Goal: Transaction & Acquisition: Purchase product/service

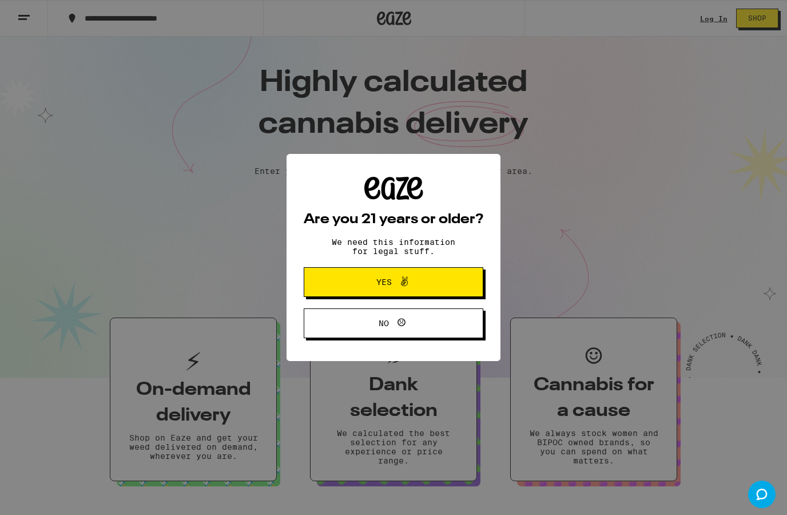
click at [395, 289] on span at bounding box center [401, 281] width 19 height 15
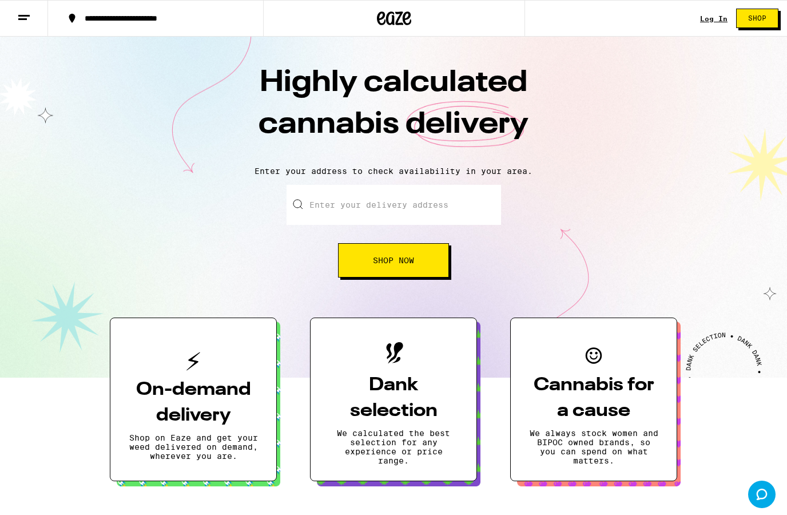
click at [323, 205] on input "Enter your delivery address" at bounding box center [393, 205] width 214 height 40
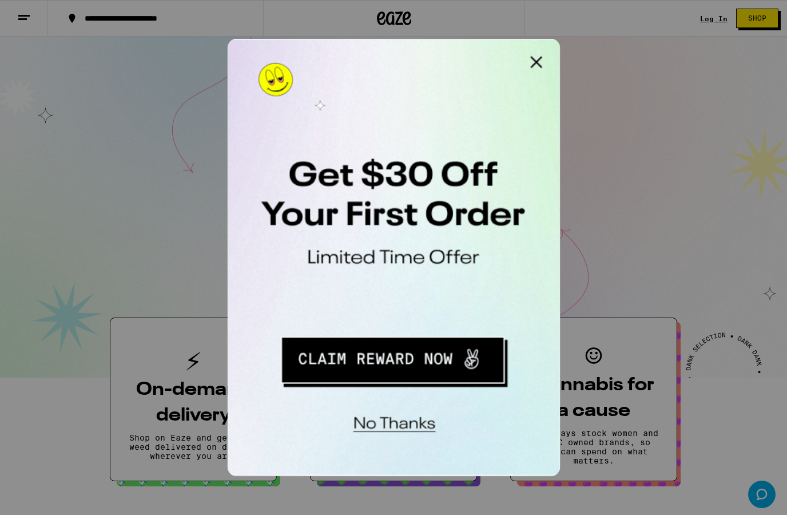
click at [373, 46] on button "Close Modal" at bounding box center [371, 50] width 23 height 23
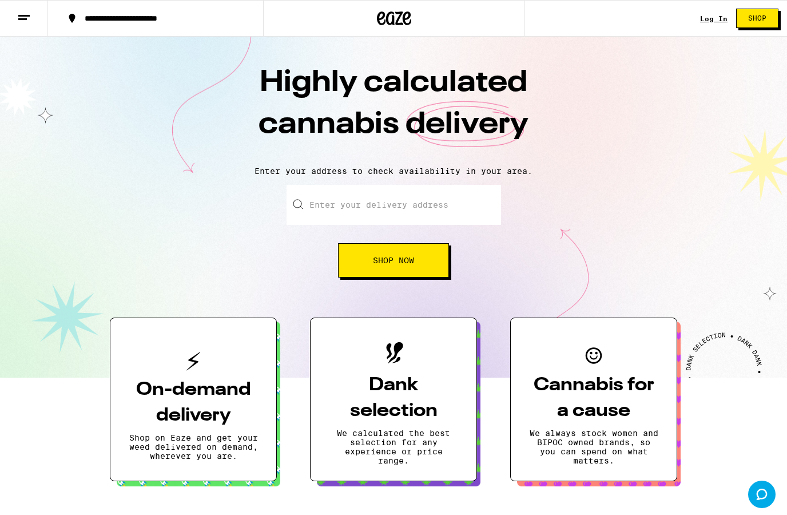
click at [714, 21] on div "Log In" at bounding box center [713, 18] width 27 height 7
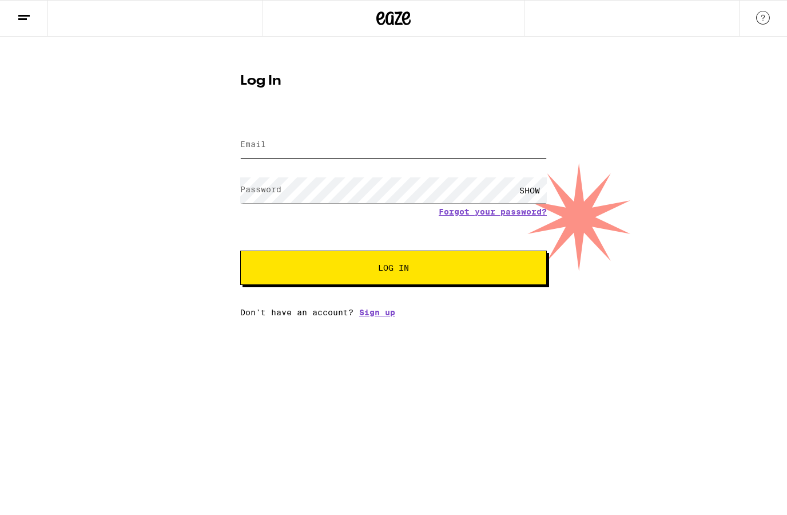
click at [266, 144] on input "Email" at bounding box center [393, 145] width 306 height 26
type input "[EMAIL_ADDRESS][DOMAIN_NAME]"
click at [469, 271] on span "Log In" at bounding box center [393, 268] width 214 height 8
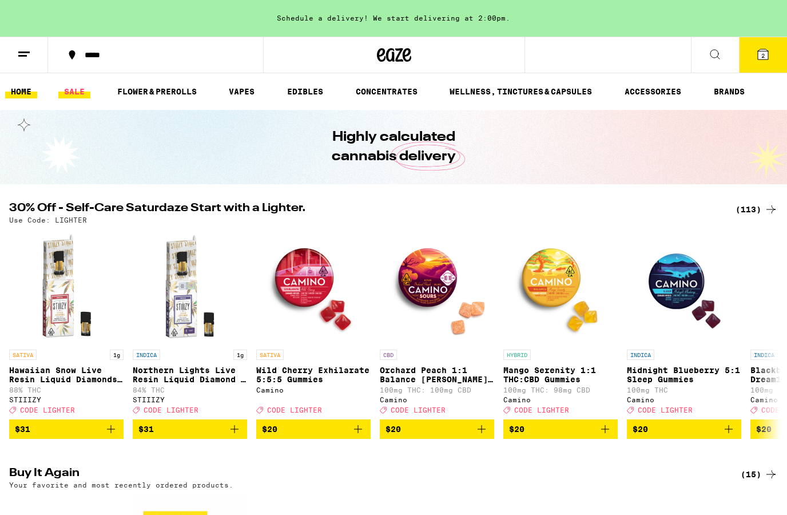
click at [77, 91] on link "SALE" at bounding box center [74, 92] width 32 height 14
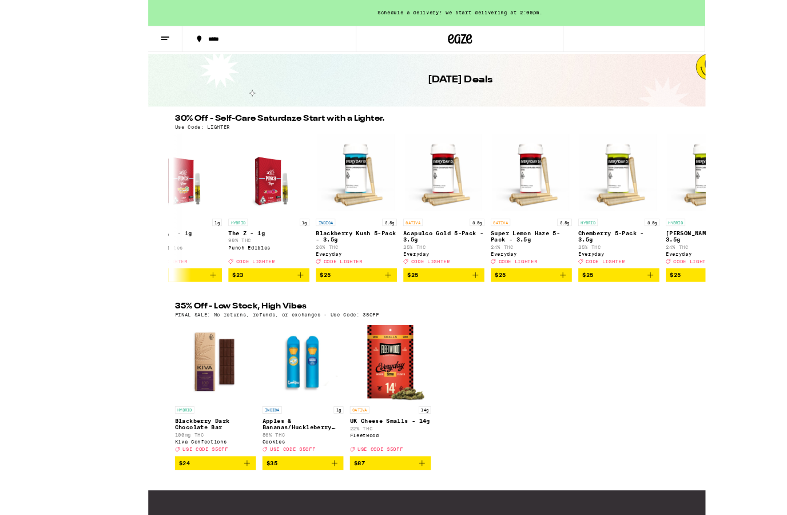
scroll to position [133, 0]
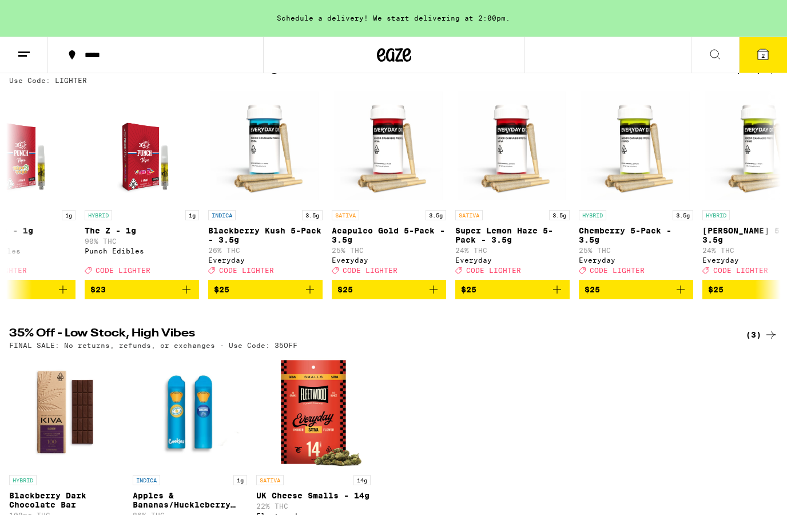
click at [314, 293] on icon "Add to bag" at bounding box center [310, 289] width 8 height 8
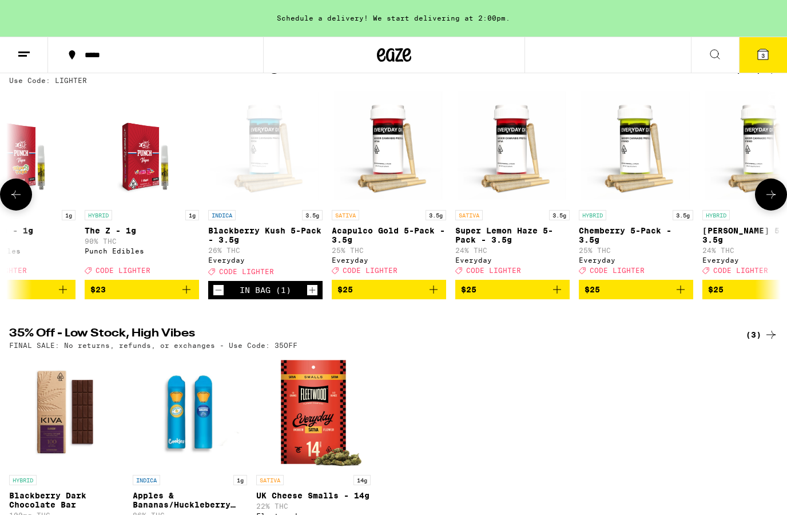
click at [437, 296] on icon "Add to bag" at bounding box center [434, 289] width 14 height 14
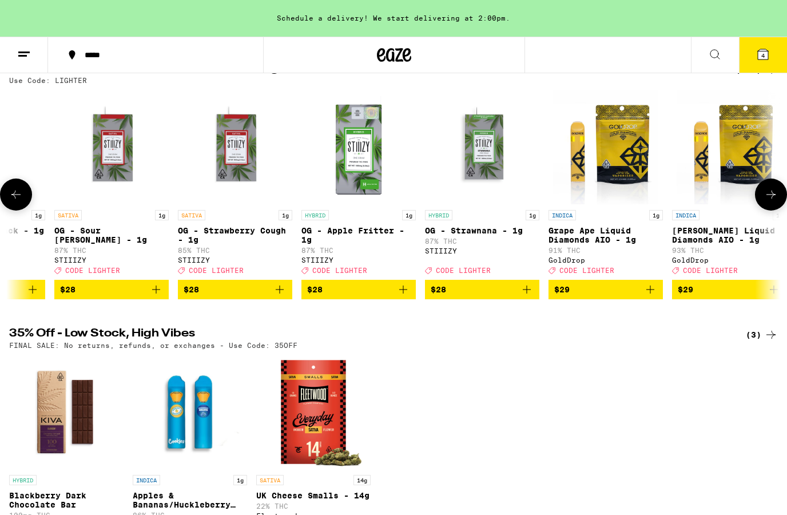
click at [29, 58] on icon at bounding box center [24, 54] width 14 height 14
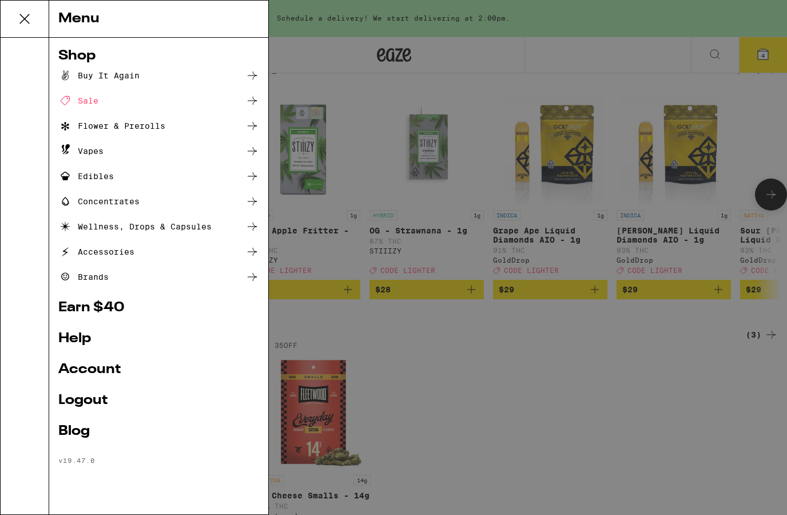
scroll to position [0, 6433]
click at [46, 196] on div at bounding box center [25, 276] width 49 height 476
click at [99, 224] on div "Wellness, Drops & Capsules" at bounding box center [134, 227] width 153 height 14
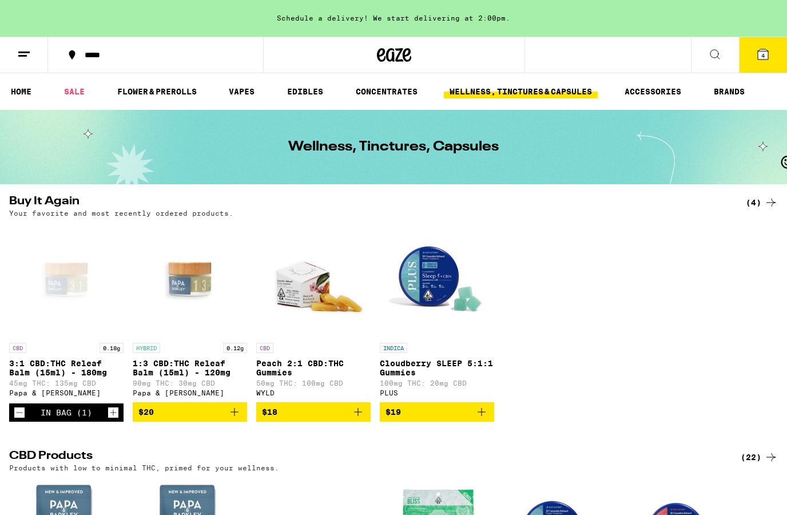
click at [755, 62] on button "4" at bounding box center [763, 54] width 48 height 35
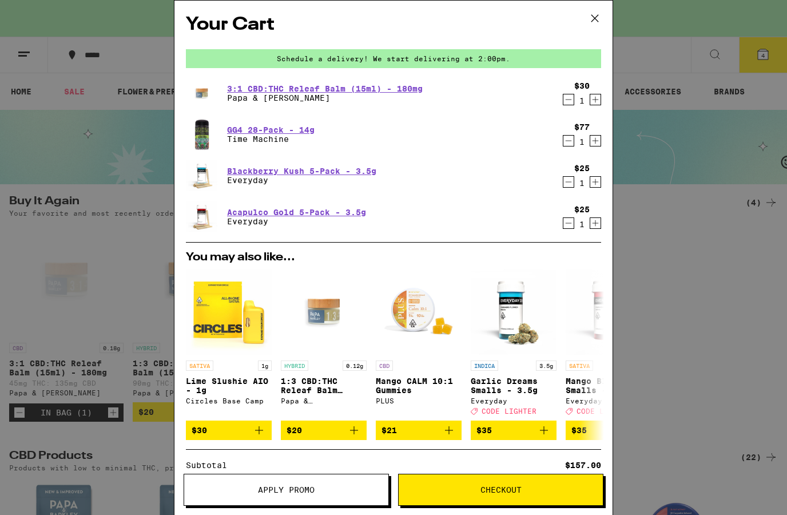
click at [569, 141] on icon "Decrement" at bounding box center [568, 141] width 6 height 0
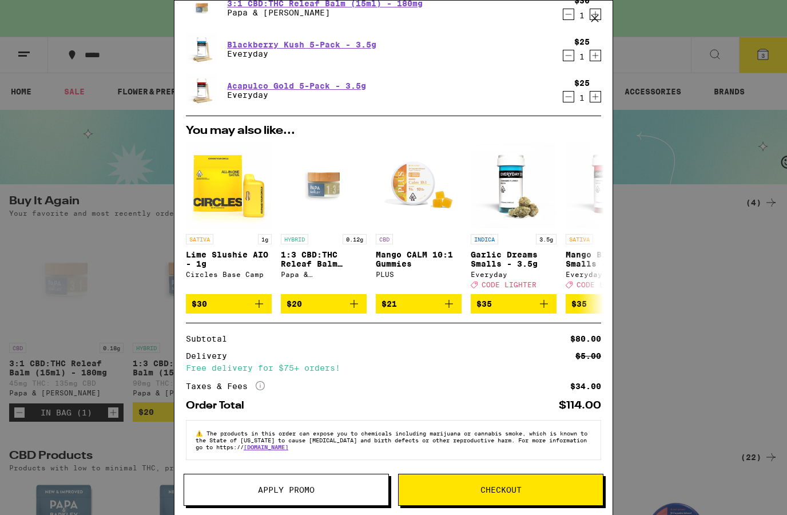
scroll to position [99, 0]
click at [728, 342] on div "Your Cart Schedule a delivery! We start delivering at 2:00pm. 3:1 CBD:THC Relea…" at bounding box center [393, 257] width 787 height 515
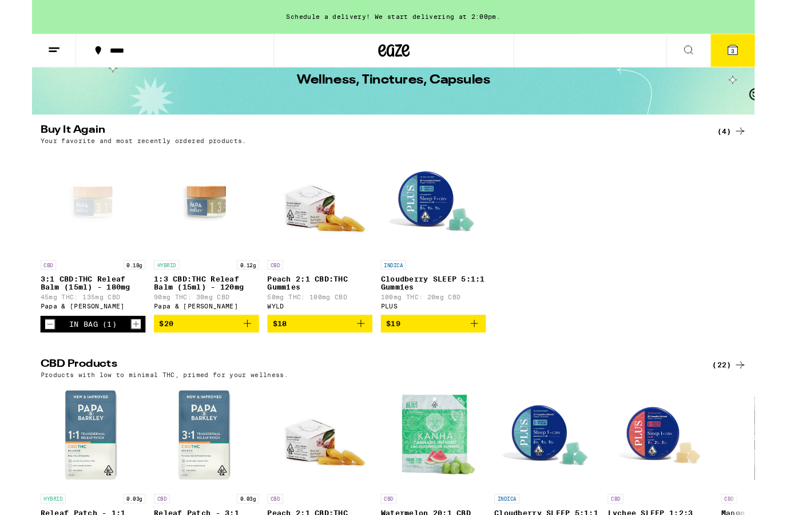
scroll to position [63, 0]
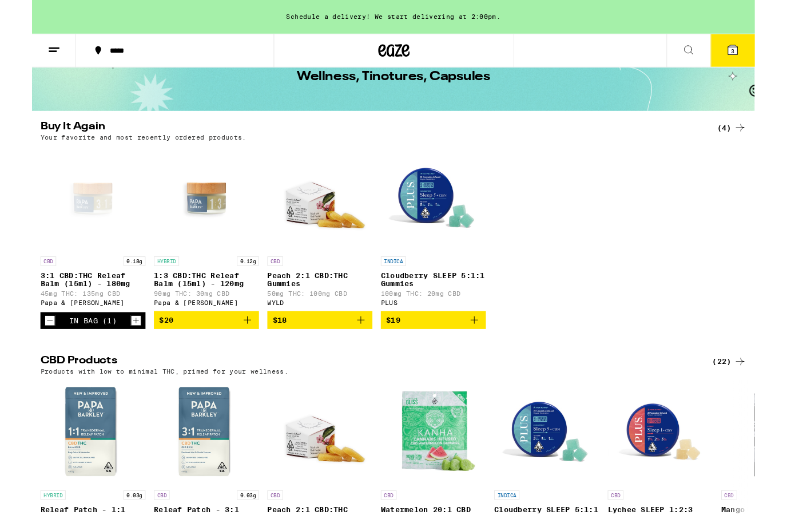
click at [24, 50] on icon at bounding box center [24, 54] width 14 height 14
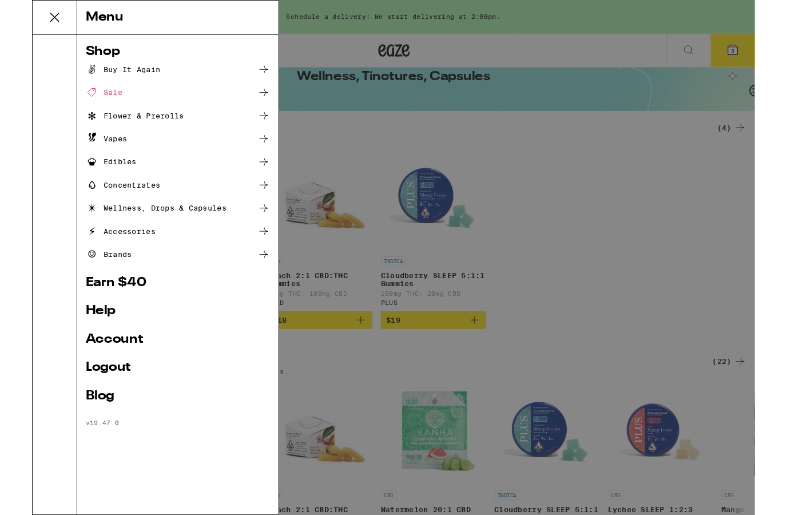
click at [85, 103] on div "Sale" at bounding box center [78, 101] width 40 height 14
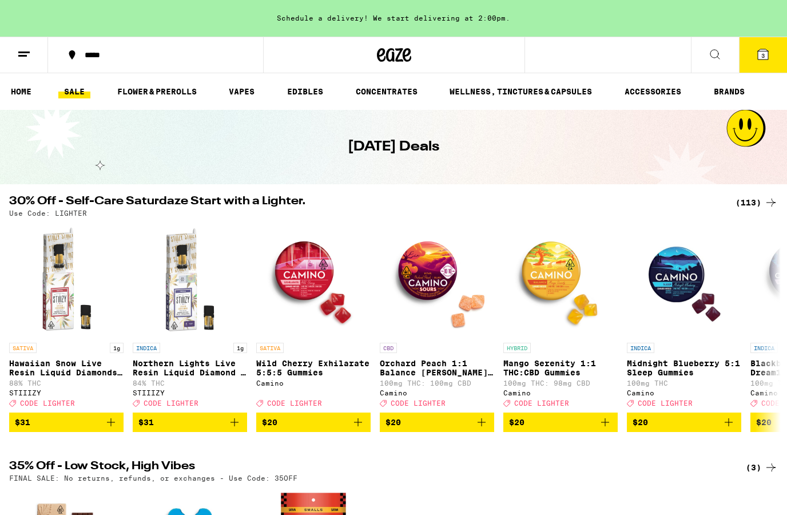
click at [763, 55] on span "3" at bounding box center [762, 55] width 3 height 7
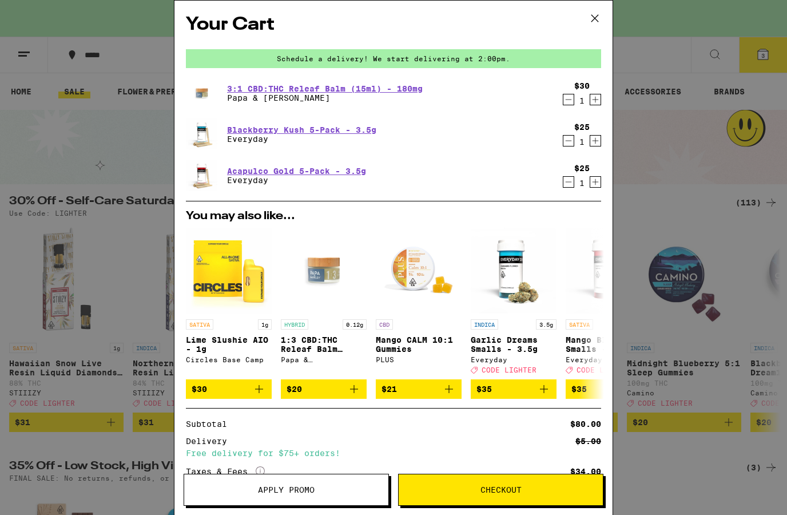
click at [529, 500] on button "Checkout" at bounding box center [500, 489] width 205 height 32
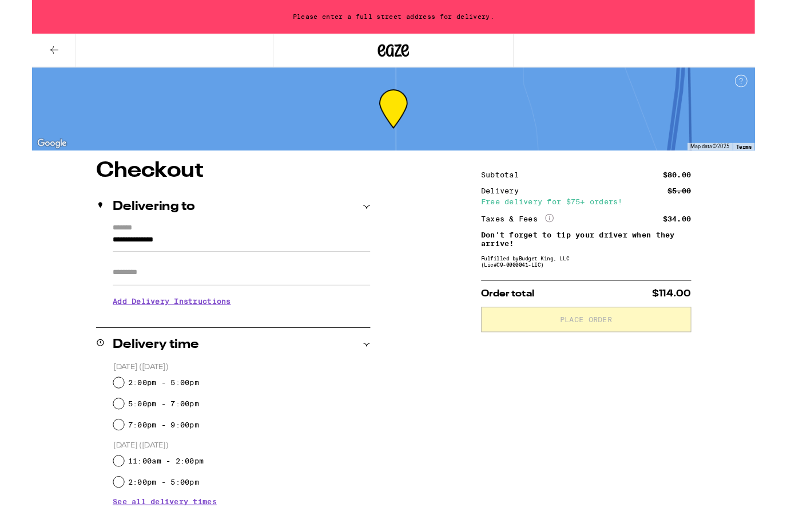
click at [671, 413] on div "Subtotal $80.00 Delivery $5.00 Free delivery for $75+ orders! Taxes & Fees More…" at bounding box center [603, 516] width 229 height 682
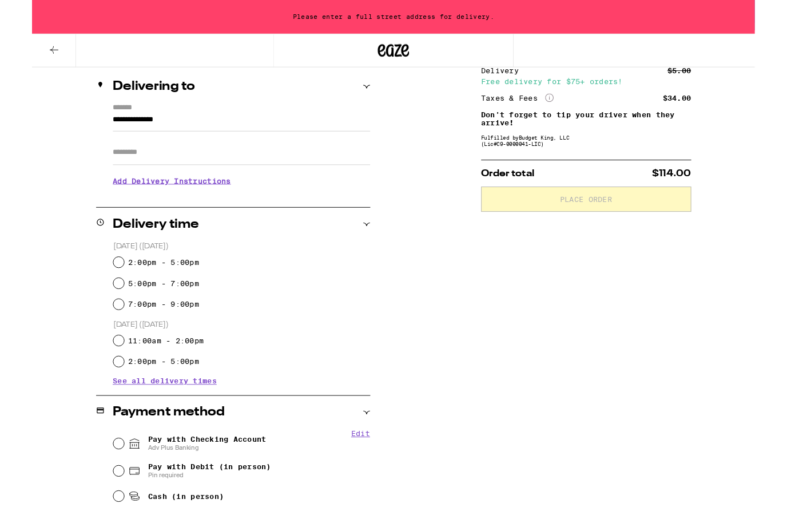
scroll to position [136, 0]
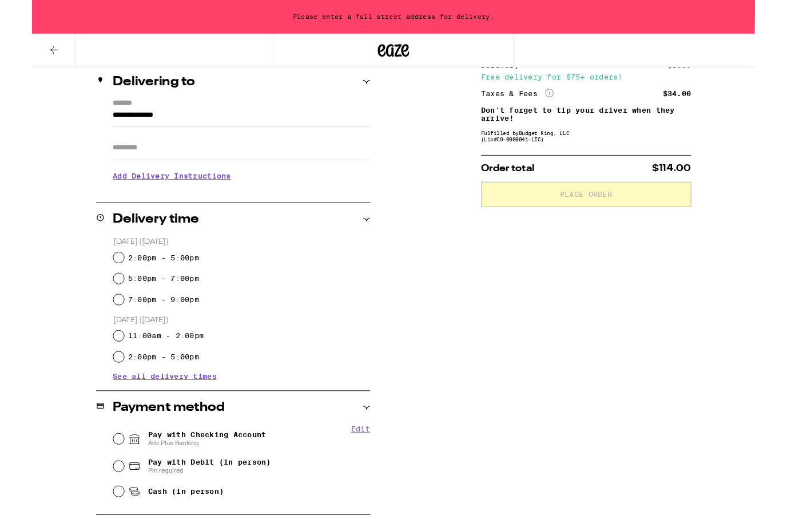
click at [95, 301] on input "5:00pm - 7:00pm" at bounding box center [94, 302] width 11 height 11
radio input "true"
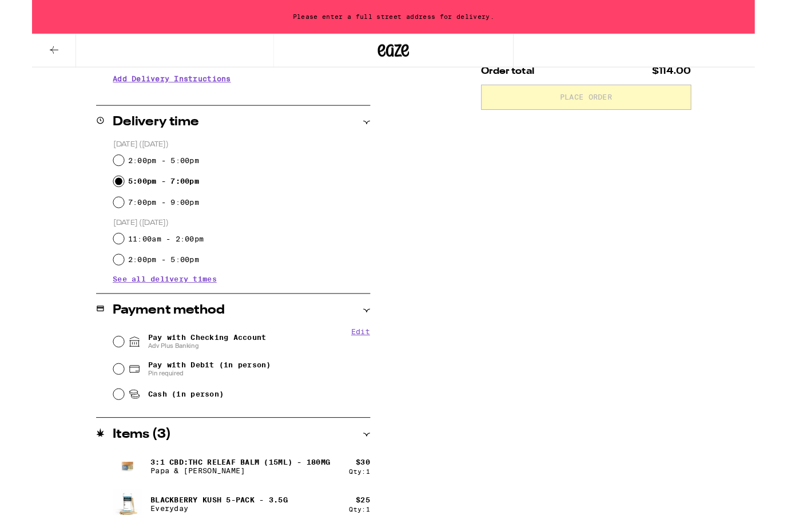
scroll to position [242, 0]
click at [90, 261] on input "11:00am - 2:00pm" at bounding box center [94, 258] width 11 height 11
radio input "true"
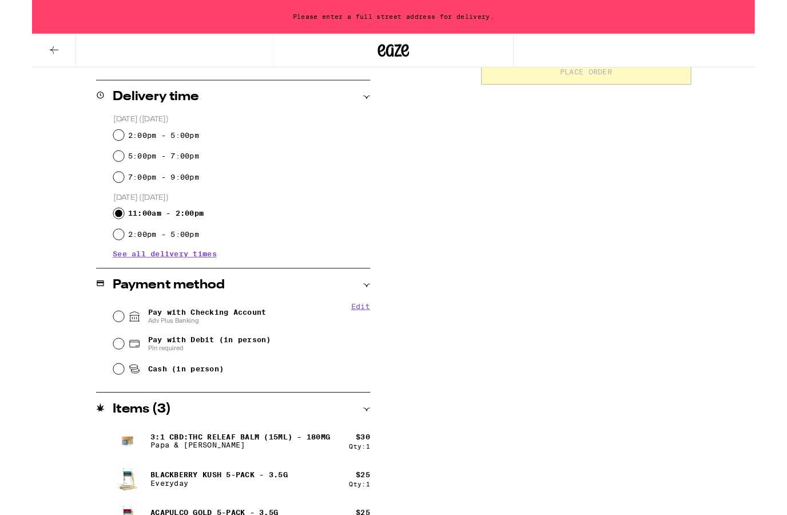
scroll to position [270, 0]
click at [98, 170] on input "5:00pm - 7:00pm" at bounding box center [94, 169] width 11 height 11
radio input "true"
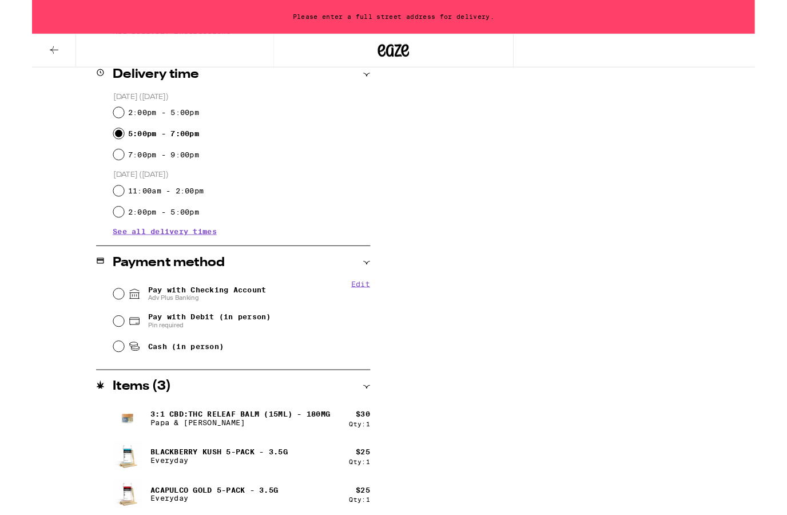
scroll to position [342, 0]
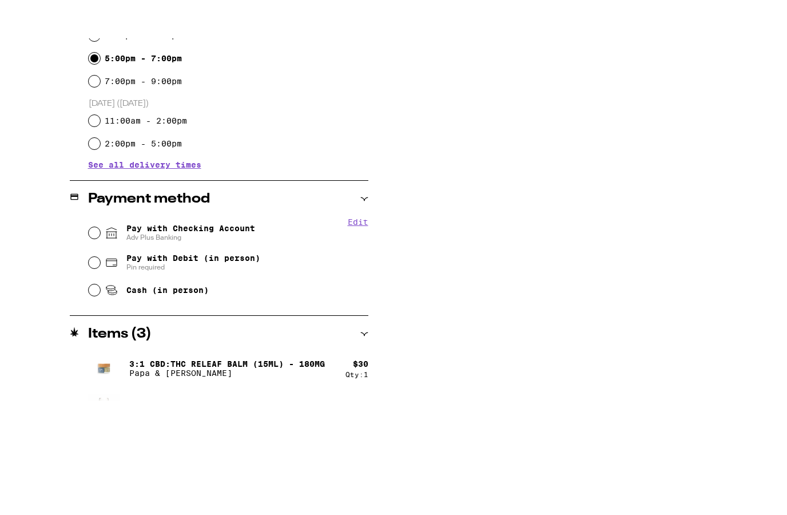
click at [94, 265] on input "Pay with Checking Account Adv Plus Banking" at bounding box center [94, 270] width 11 height 11
radio input "true"
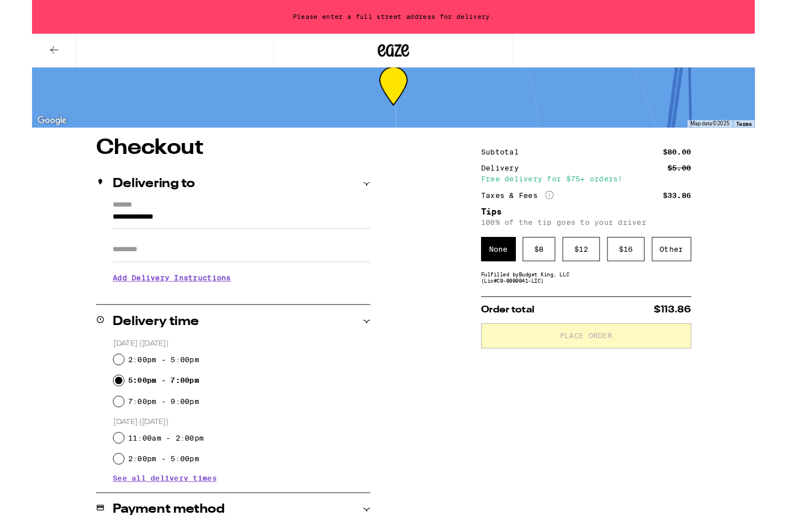
scroll to position [71, 0]
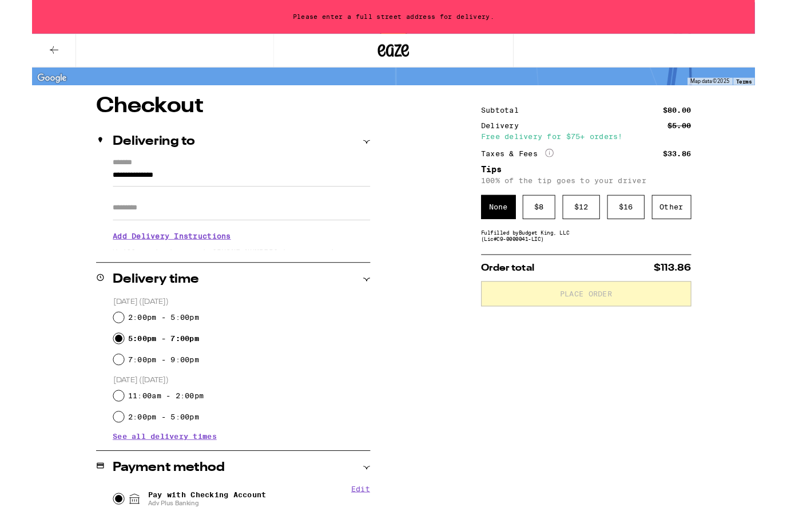
click at [97, 228] on input "Apt/Suite" at bounding box center [228, 225] width 280 height 27
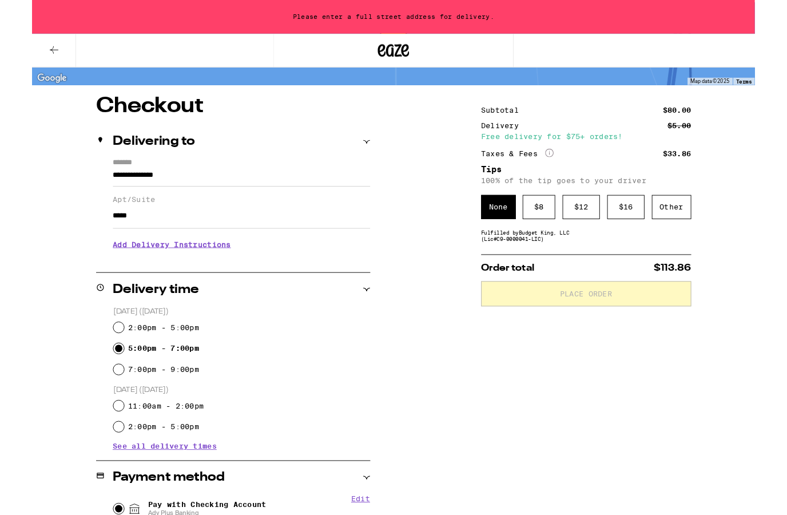
type input "*****"
click at [200, 184] on input "**********" at bounding box center [228, 193] width 280 height 19
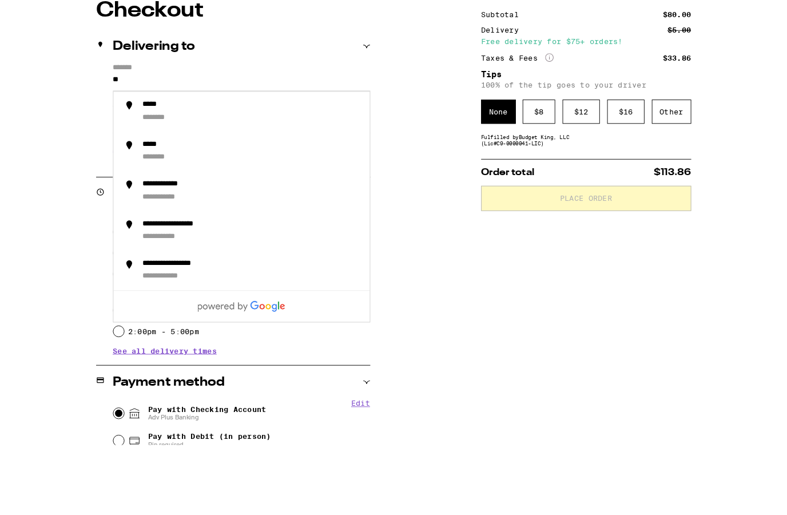
type input "*"
type input "********"
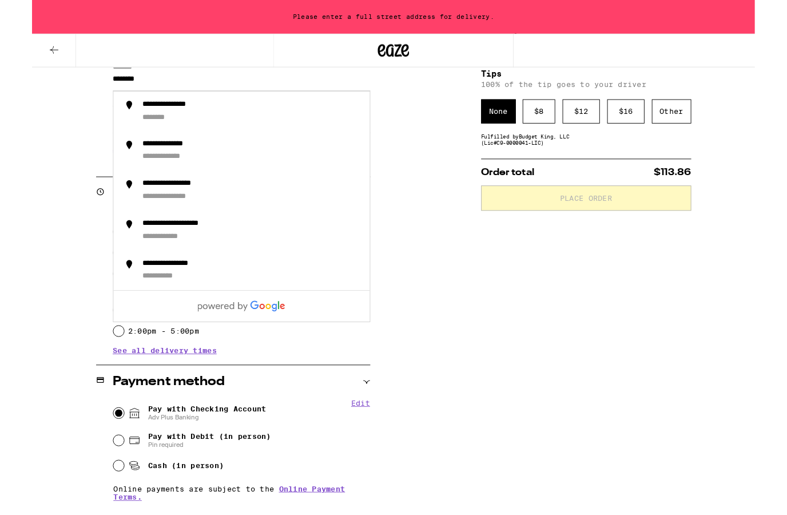
click at [140, 117] on label "Apt/Suite" at bounding box center [228, 112] width 280 height 9
click at [140, 120] on input "*****" at bounding box center [228, 130] width 280 height 27
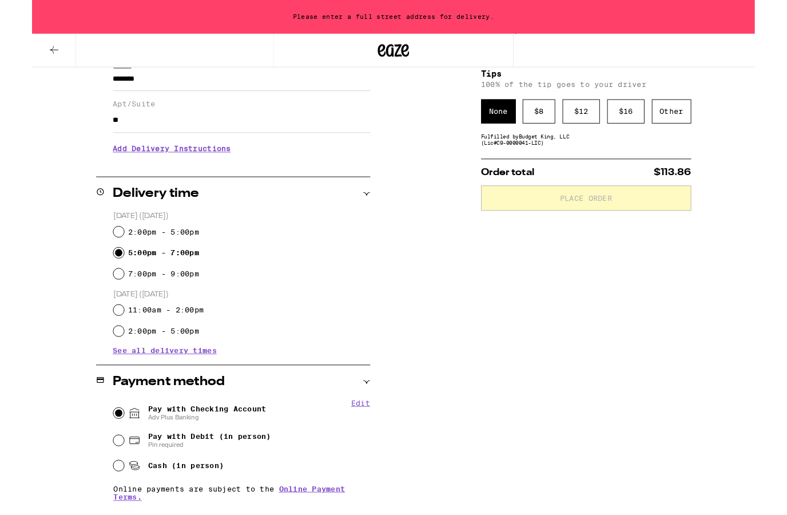
type input "*"
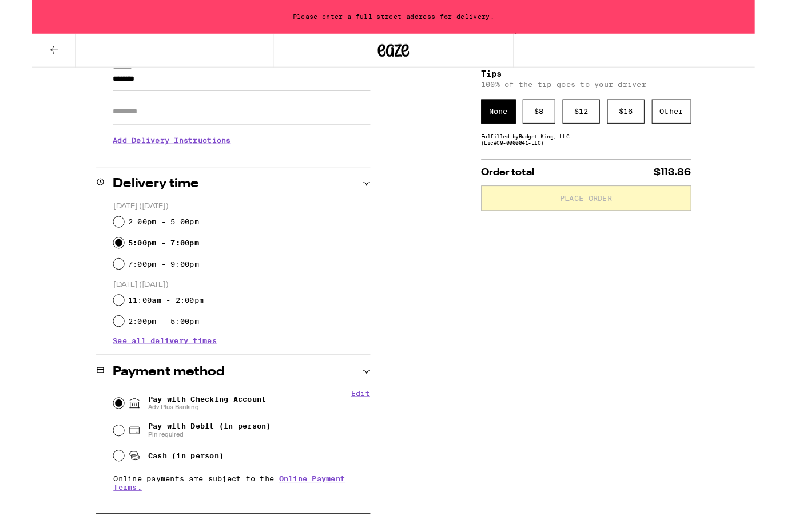
click at [159, 87] on input "********" at bounding box center [228, 88] width 280 height 19
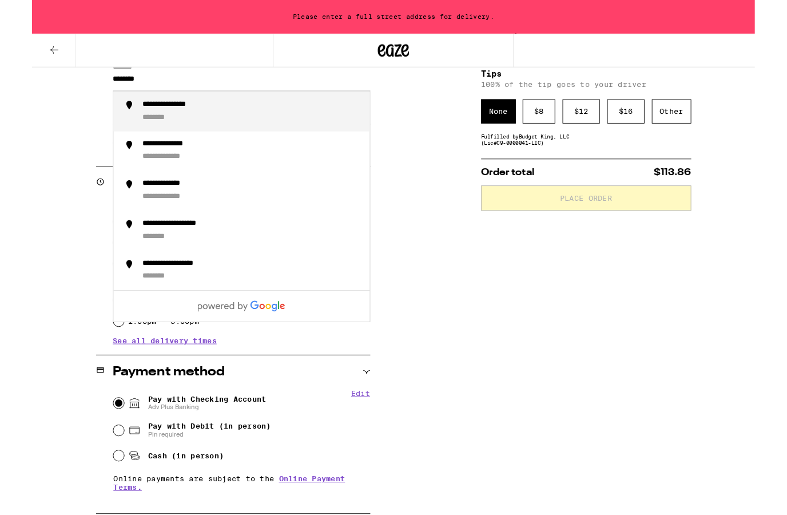
click at [142, 124] on div "**********" at bounding box center [240, 121] width 238 height 25
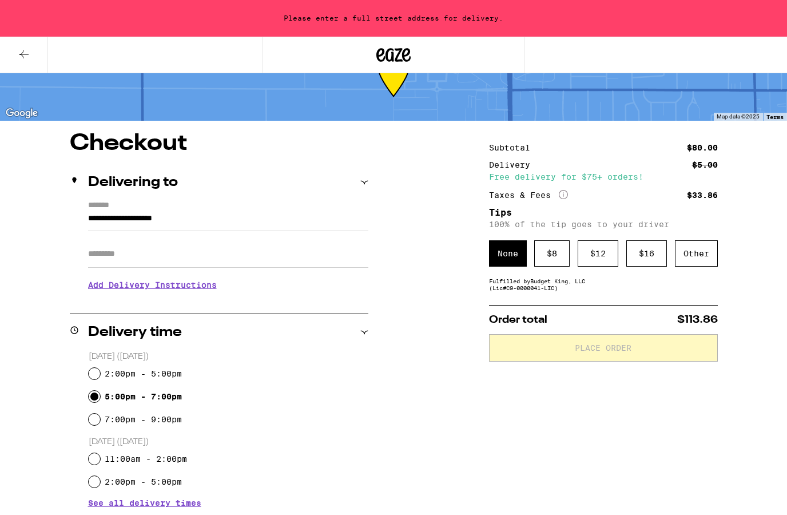
scroll to position [0, 0]
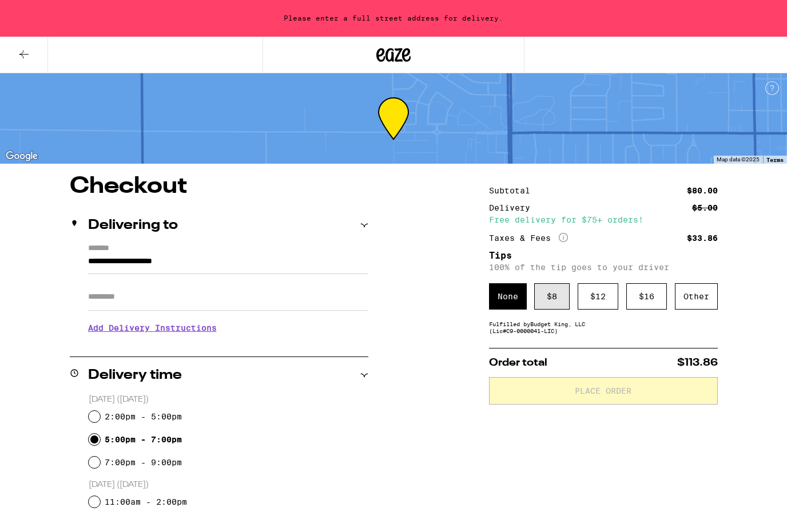
click at [543, 306] on div "$ 8" at bounding box center [551, 296] width 35 height 26
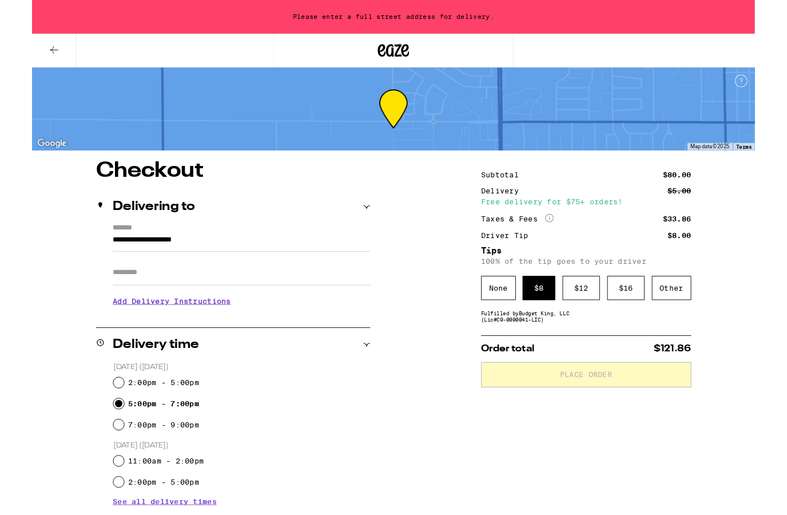
click at [315, 252] on label "*******" at bounding box center [228, 249] width 280 height 11
click at [315, 254] on input "**********" at bounding box center [228, 263] width 280 height 19
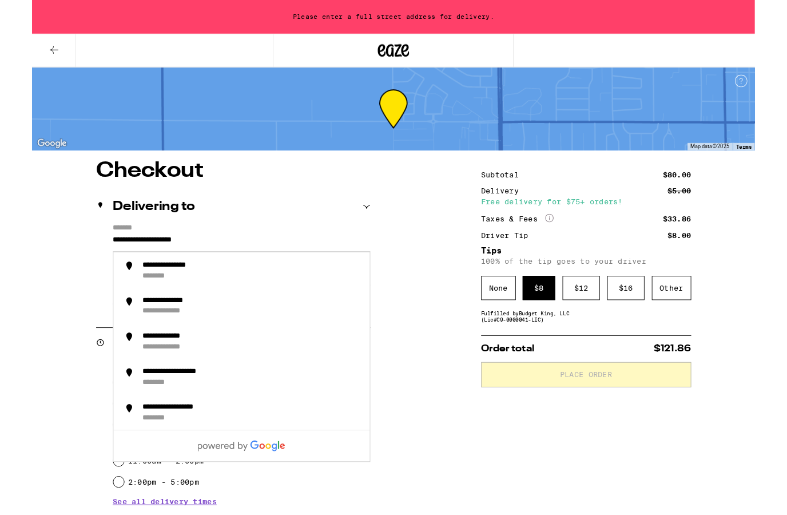
scroll to position [107, 0]
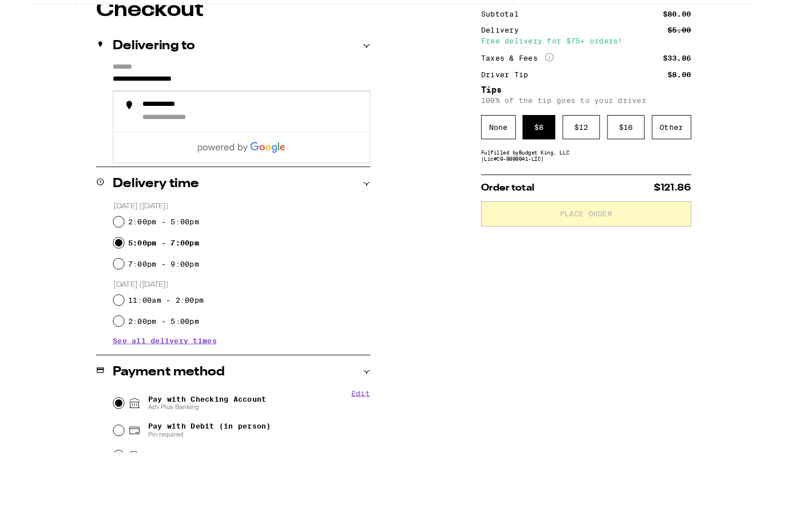
click at [83, 137] on div "**********" at bounding box center [219, 186] width 298 height 99
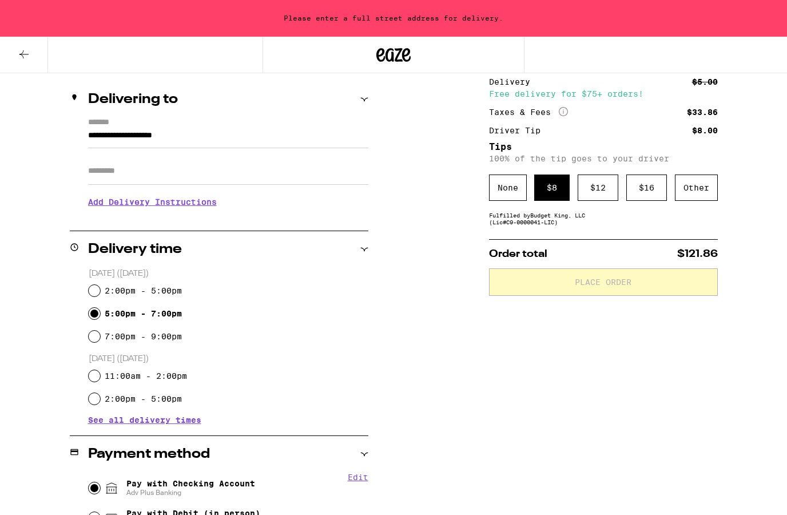
scroll to position [36, 0]
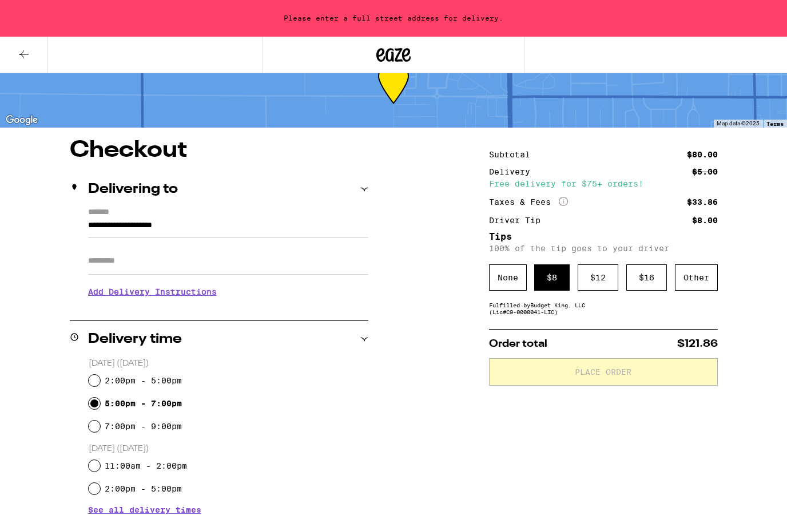
click at [160, 218] on input "**********" at bounding box center [228, 227] width 280 height 19
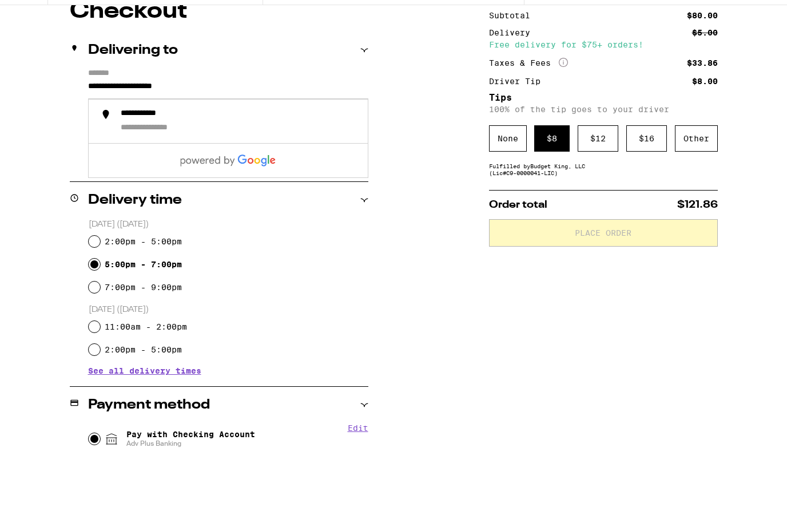
click at [283, 148] on input "**********" at bounding box center [228, 157] width 280 height 19
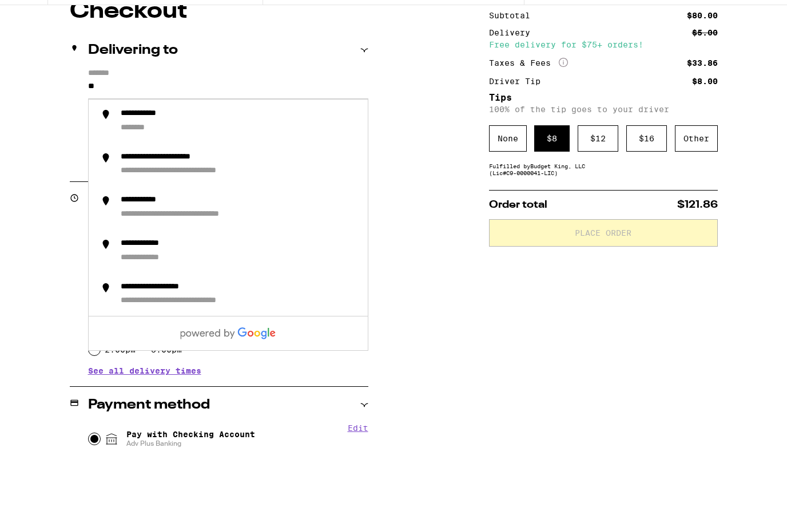
type input "*"
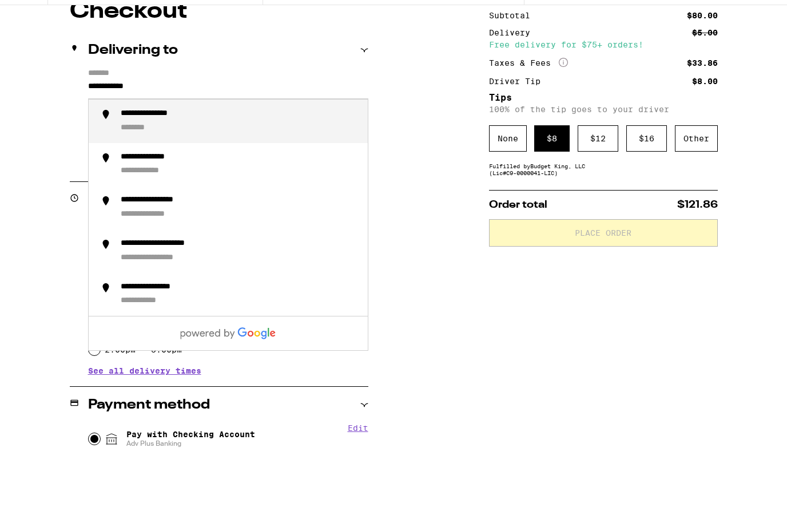
click at [133, 191] on div "********" at bounding box center [141, 196] width 41 height 11
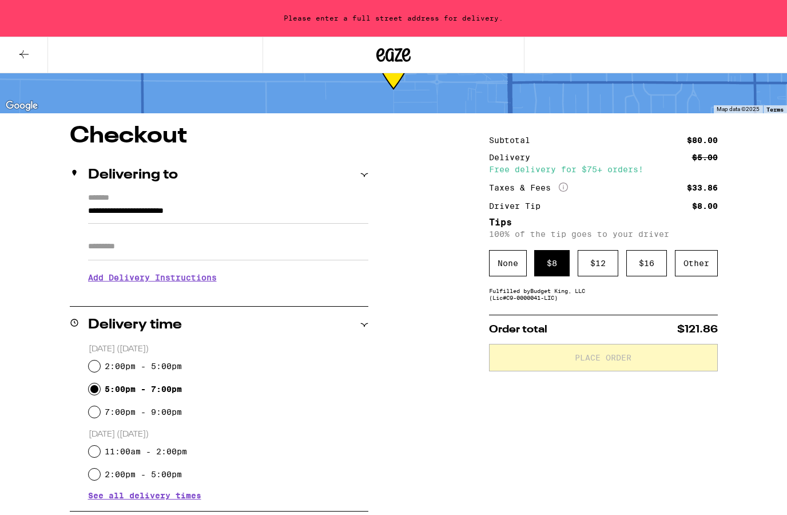
scroll to position [0, 0]
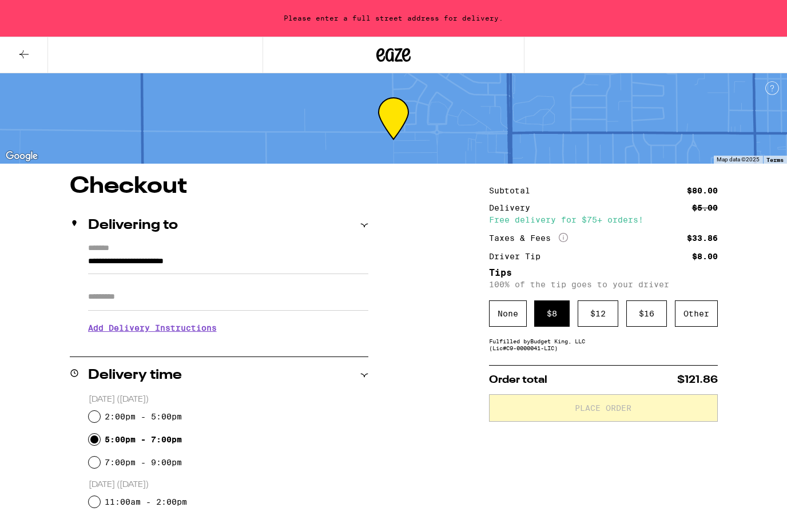
click at [100, 293] on input "Apt/Suite" at bounding box center [228, 296] width 280 height 27
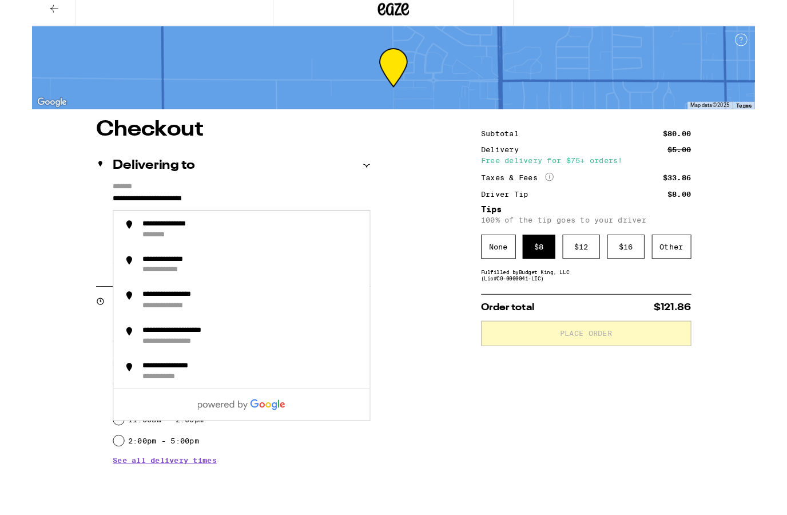
scroll to position [98, 0]
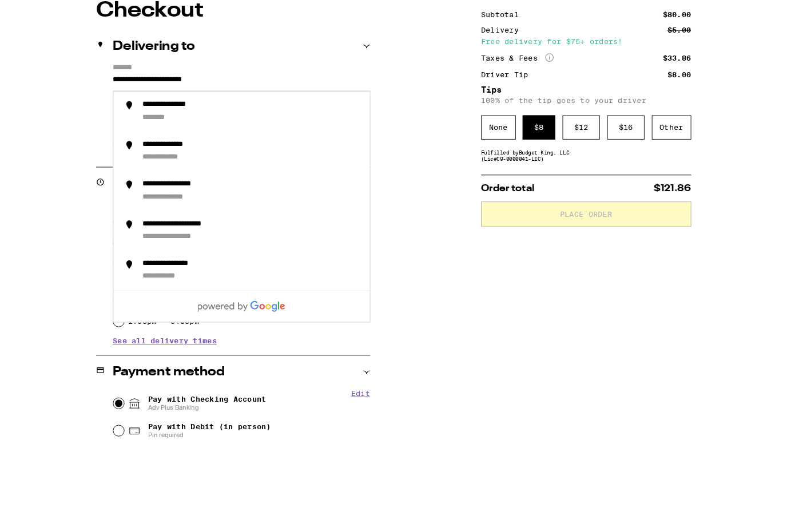
click at [236, 176] on div "**********" at bounding box center [228, 165] width 280 height 19
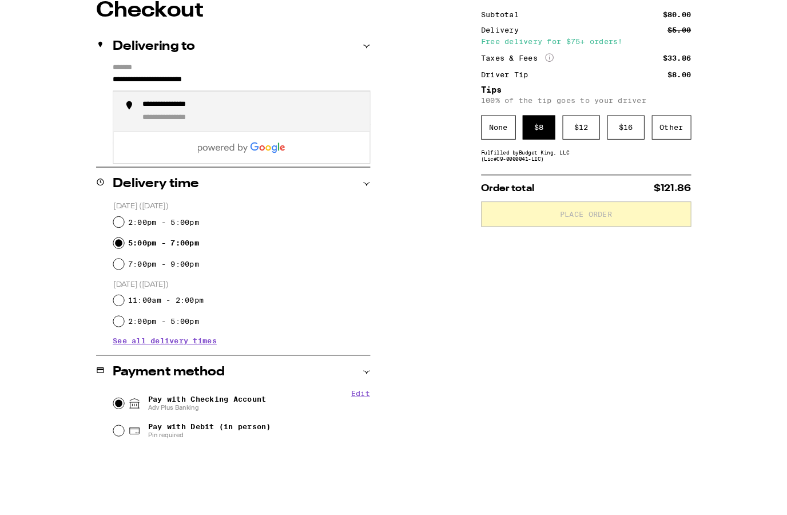
scroll to position [175, 0]
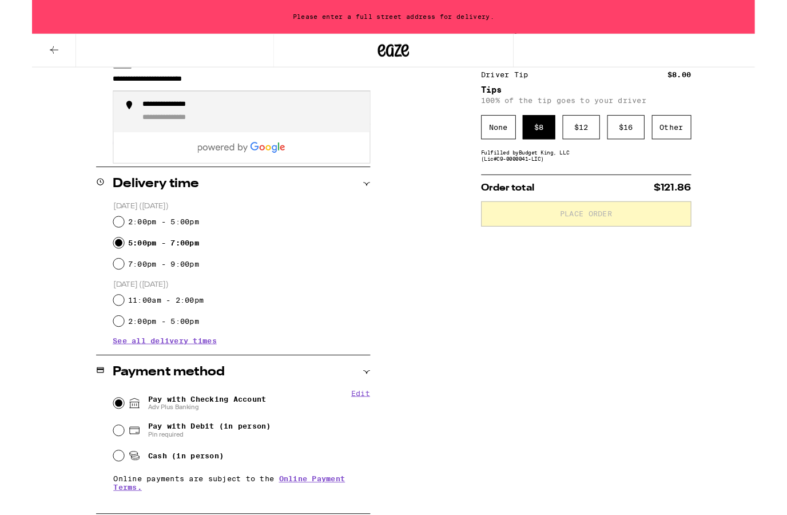
click at [220, 132] on div "**********" at bounding box center [240, 121] width 238 height 25
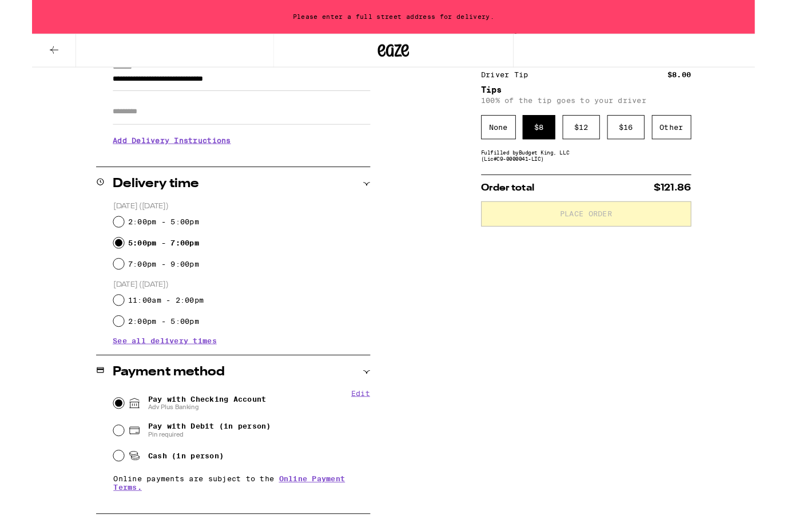
type input "**********"
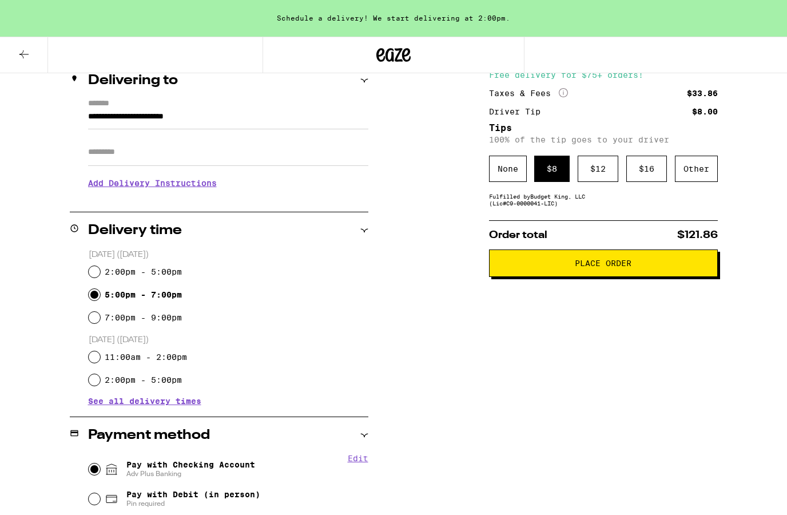
scroll to position [0, 0]
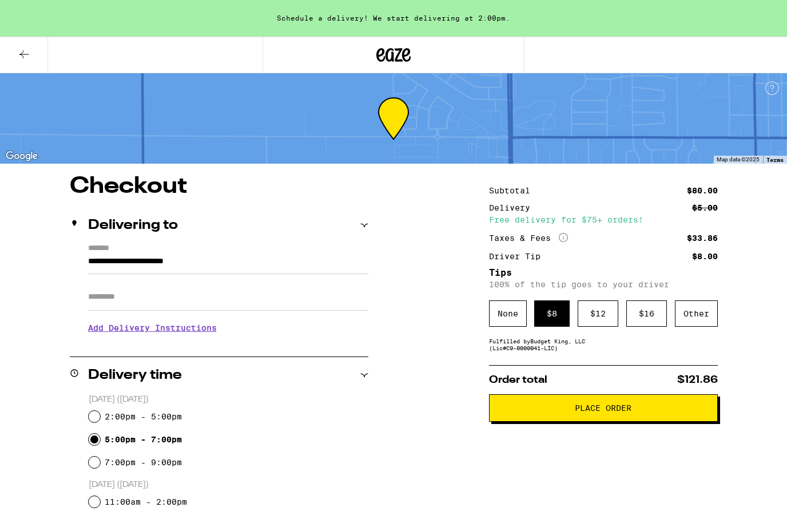
click at [366, 224] on icon at bounding box center [364, 225] width 8 height 8
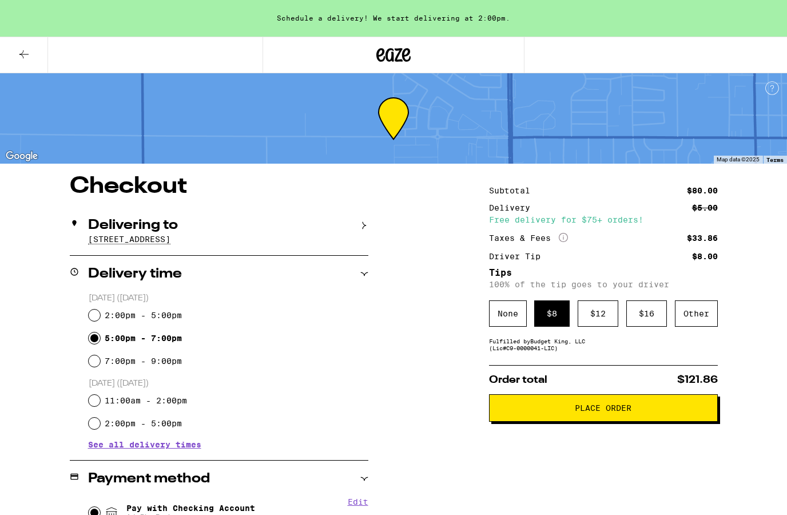
click at [366, 224] on icon at bounding box center [364, 225] width 8 height 8
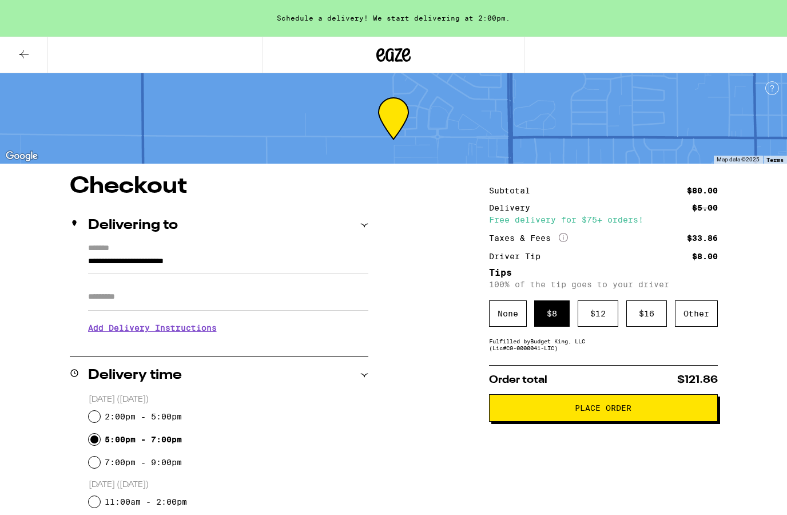
click at [366, 224] on icon at bounding box center [364, 225] width 8 height 8
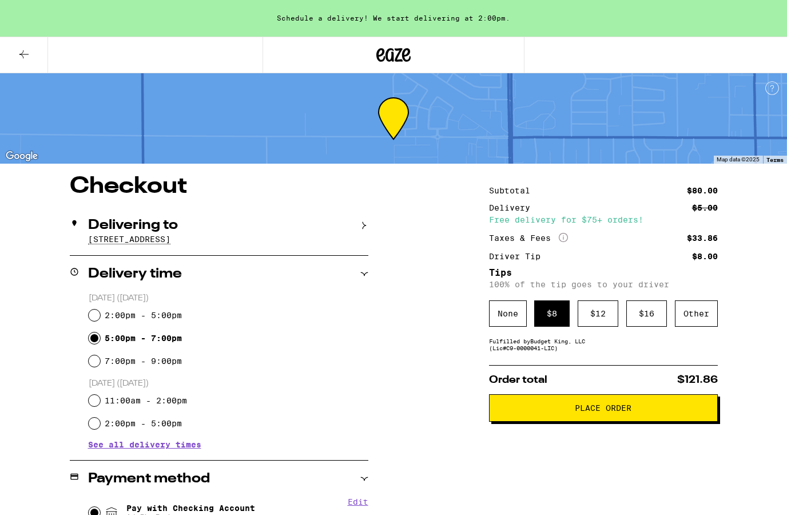
click at [192, 237] on p "[STREET_ADDRESS]" at bounding box center [228, 238] width 280 height 9
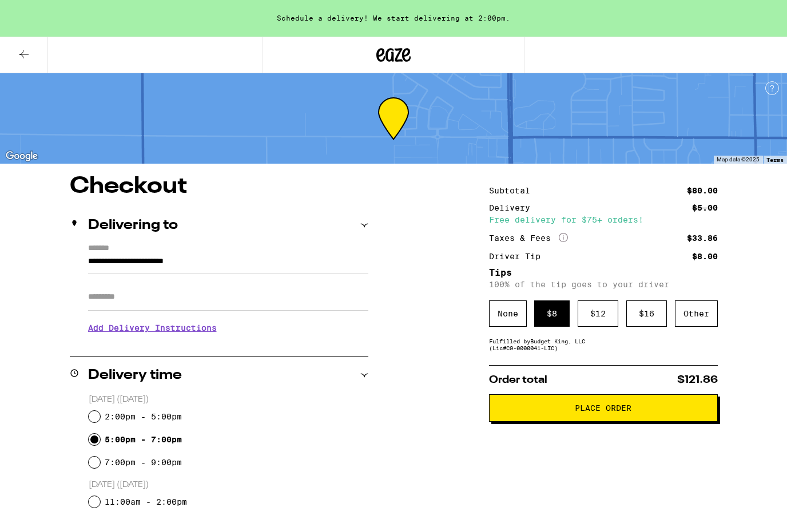
click at [157, 301] on input "Apt/Suite" at bounding box center [228, 296] width 280 height 27
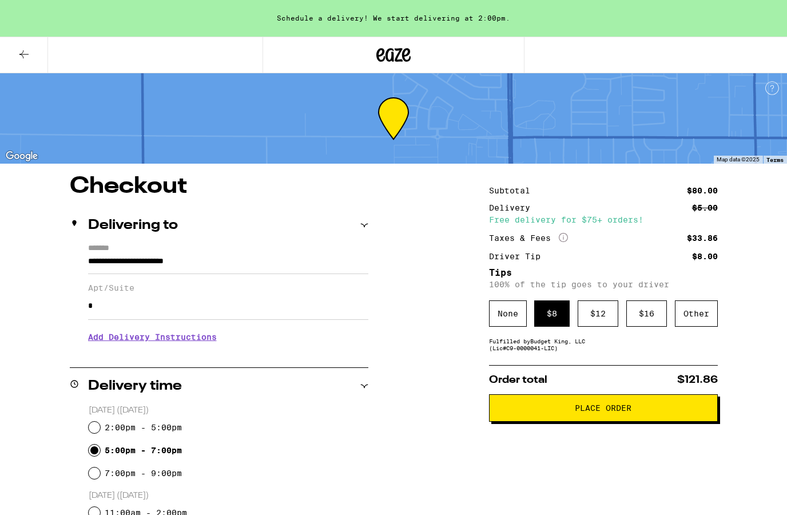
type input "*"
click at [658, 412] on span "Place Order" at bounding box center [603, 408] width 209 height 8
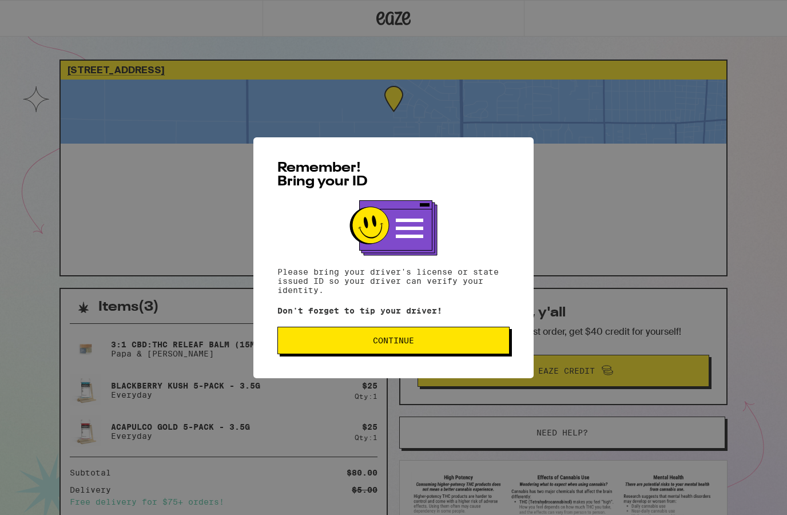
click at [377, 344] on span "Continue" at bounding box center [393, 340] width 41 height 8
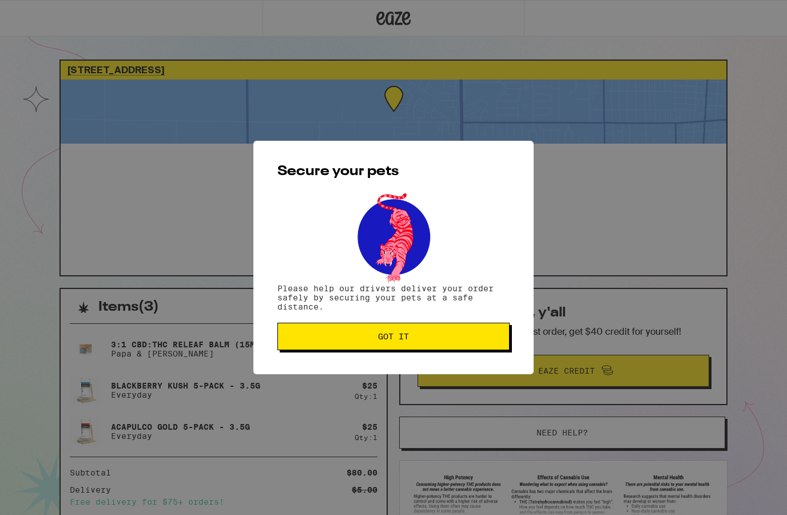
click at [377, 345] on button "Got it" at bounding box center [393, 335] width 232 height 27
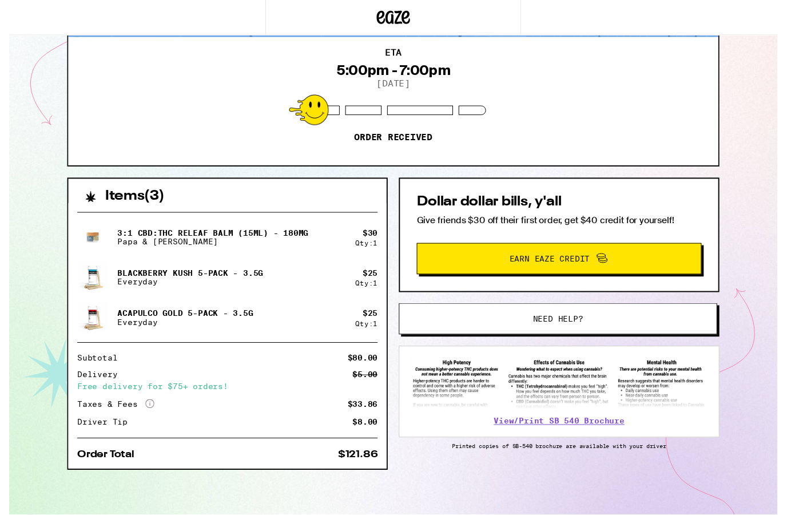
scroll to position [120, 0]
